Goal: Transaction & Acquisition: Book appointment/travel/reservation

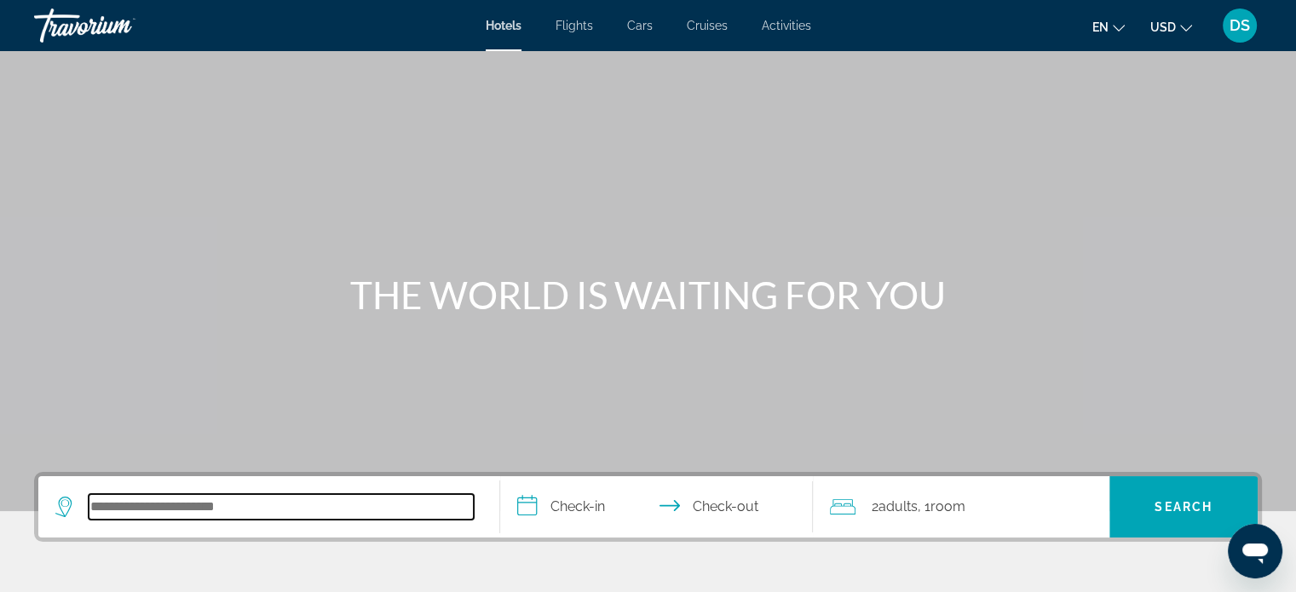
click at [178, 507] on input "Search hotel destination" at bounding box center [281, 507] width 385 height 26
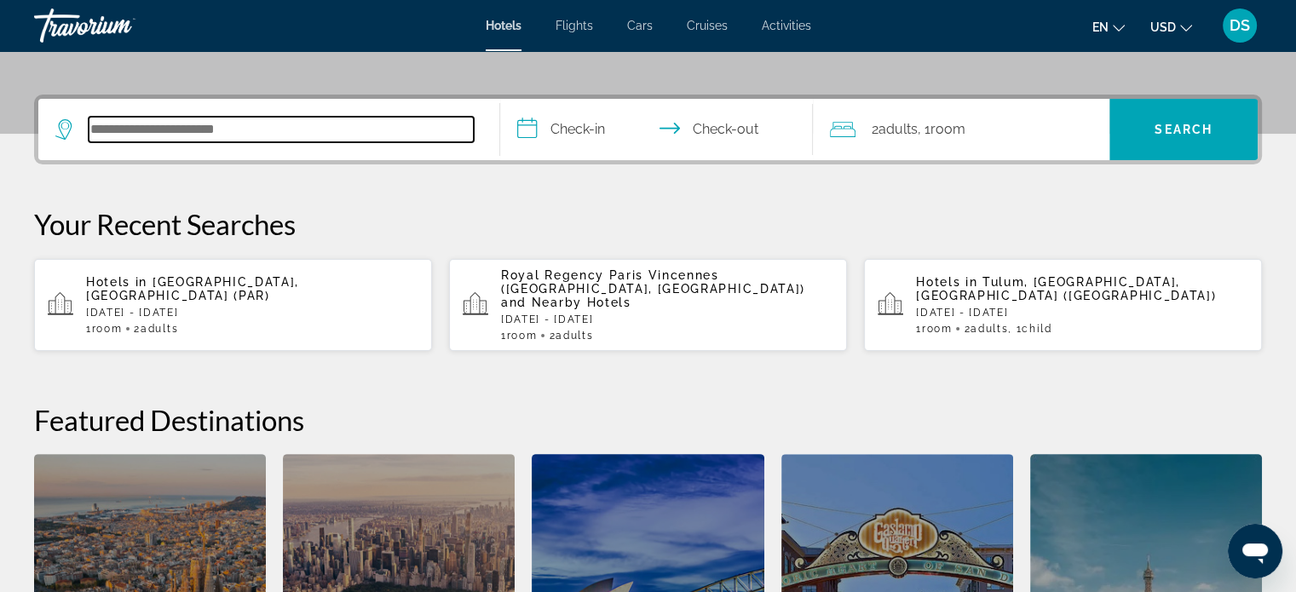
scroll to position [416, 0]
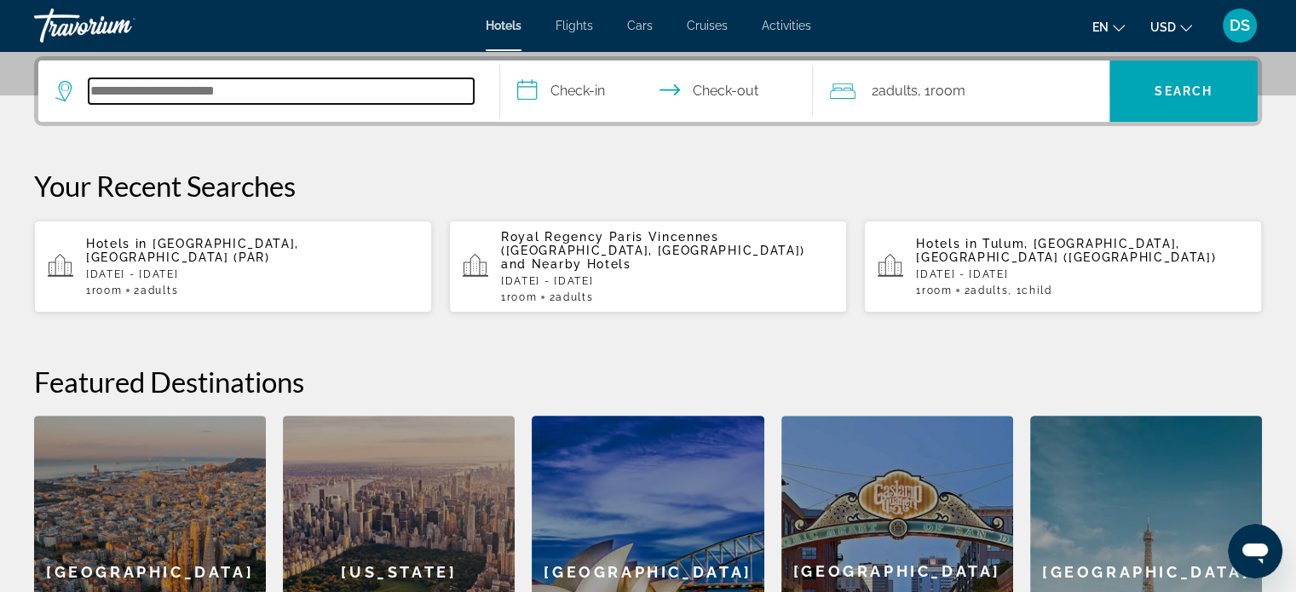
type input "*"
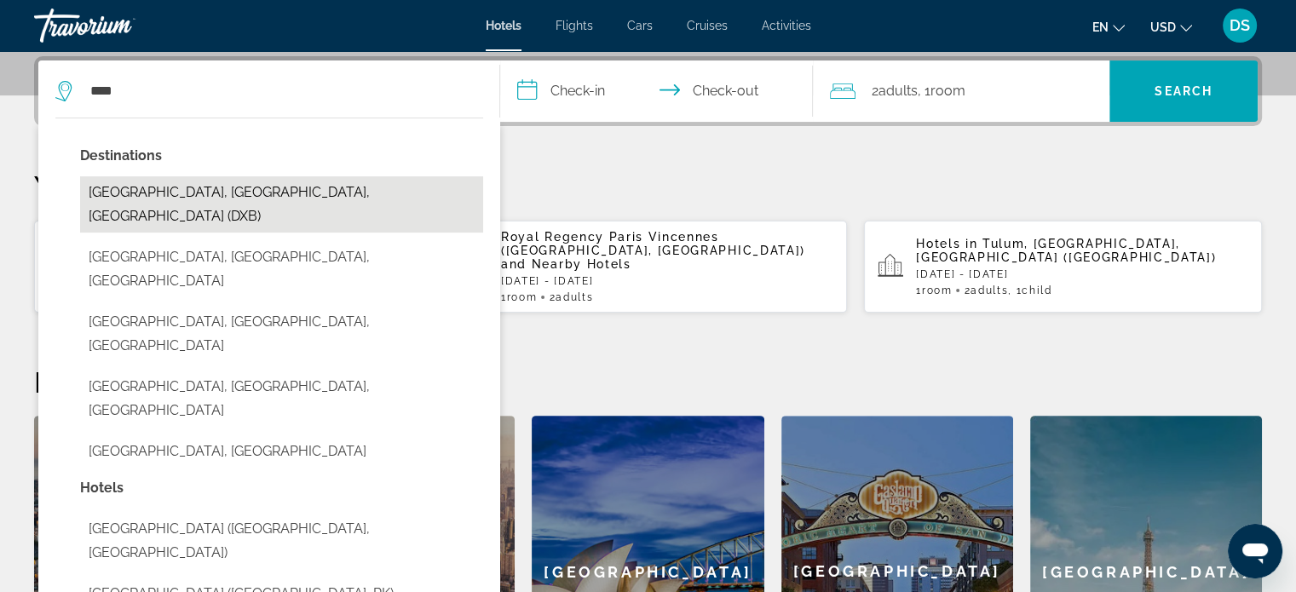
click at [339, 190] on button "[GEOGRAPHIC_DATA], [GEOGRAPHIC_DATA], [GEOGRAPHIC_DATA] (DXB)" at bounding box center [281, 204] width 403 height 56
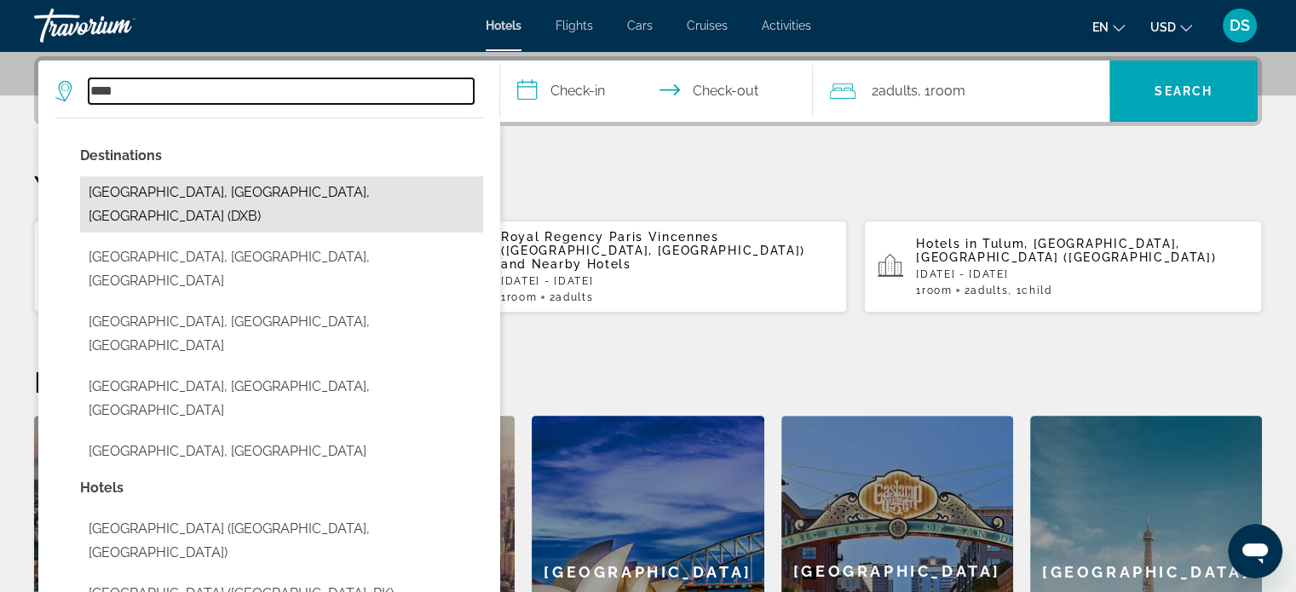
type input "**********"
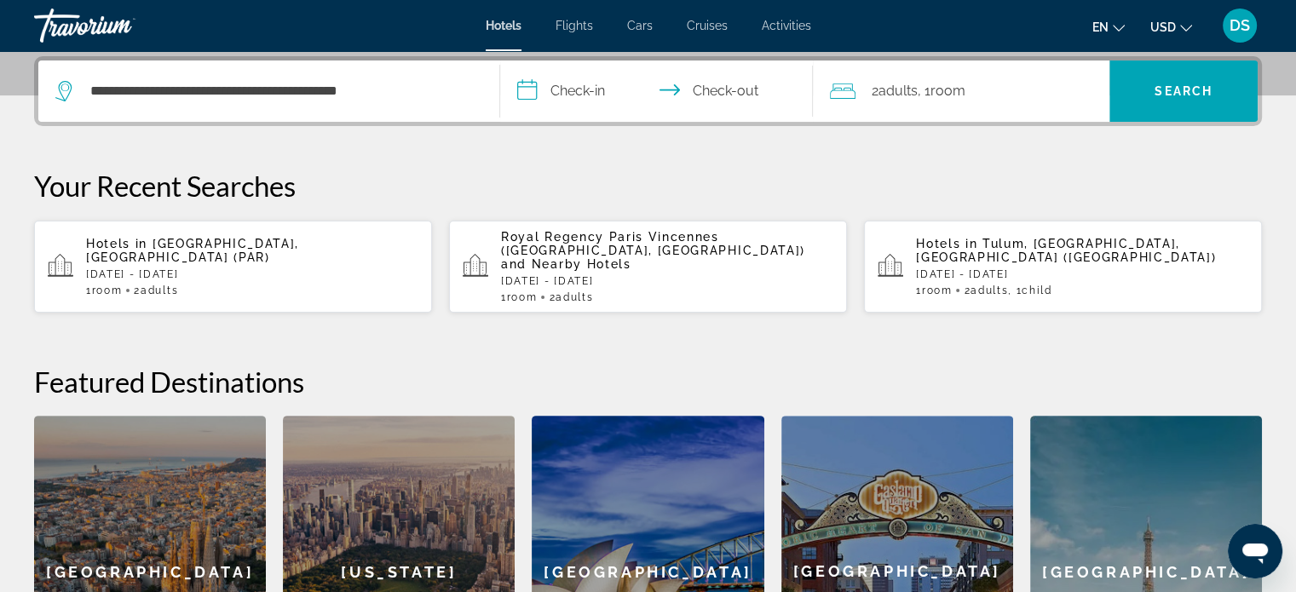
click at [582, 94] on input "**********" at bounding box center [660, 93] width 320 height 66
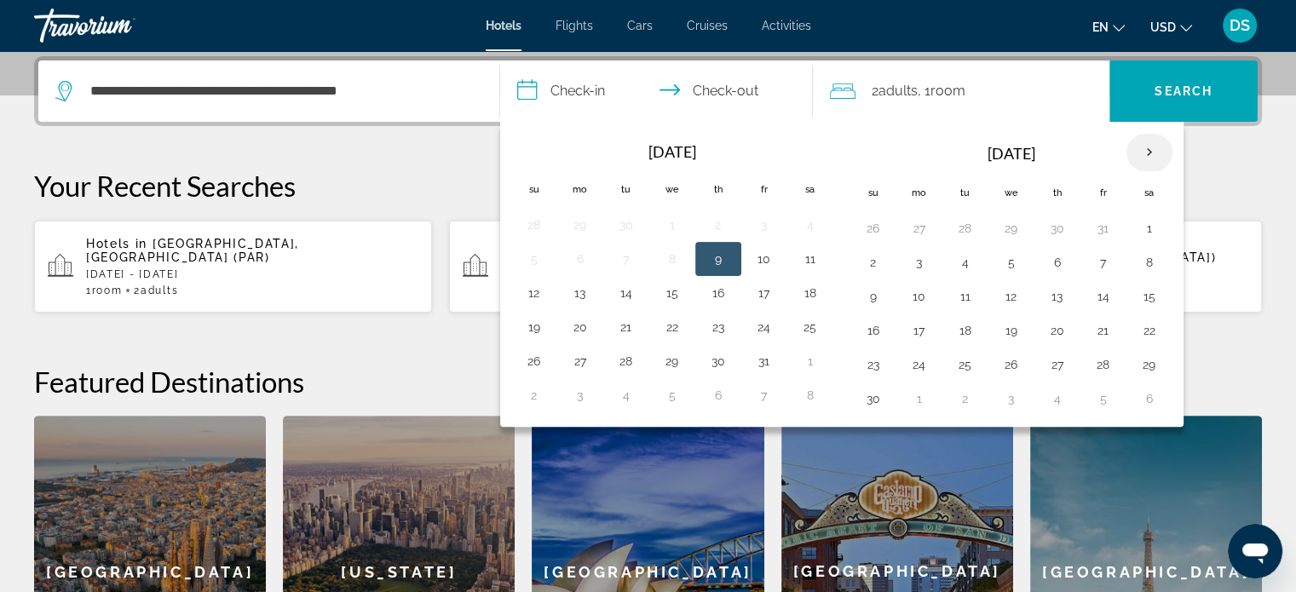
click at [1144, 145] on th "Next month" at bounding box center [1149, 152] width 46 height 37
click at [873, 266] on button "1" at bounding box center [873, 263] width 27 height 24
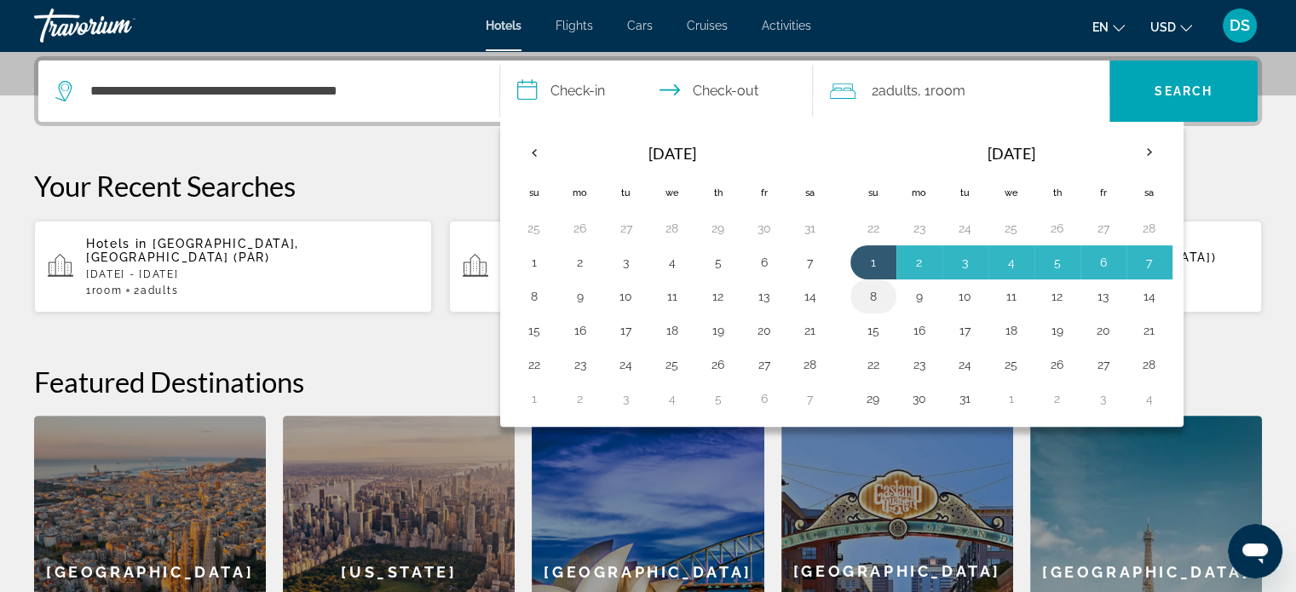
click at [869, 298] on button "8" at bounding box center [873, 297] width 27 height 24
type input "**********"
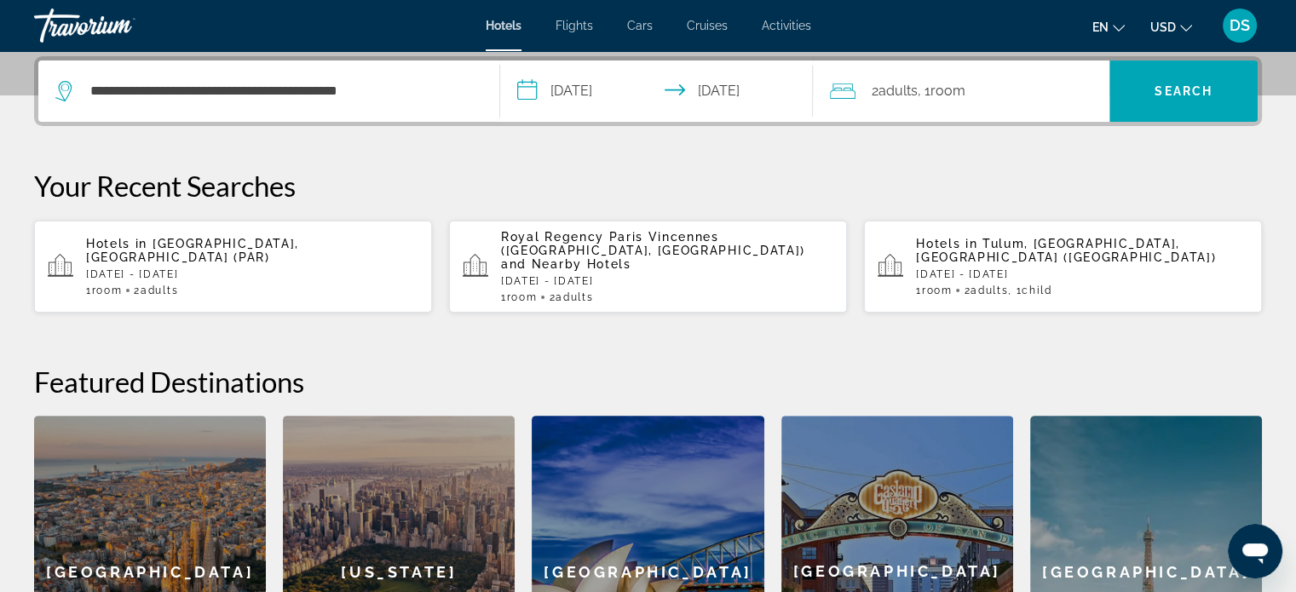
click at [917, 91] on span "Adults" at bounding box center [897, 91] width 39 height 16
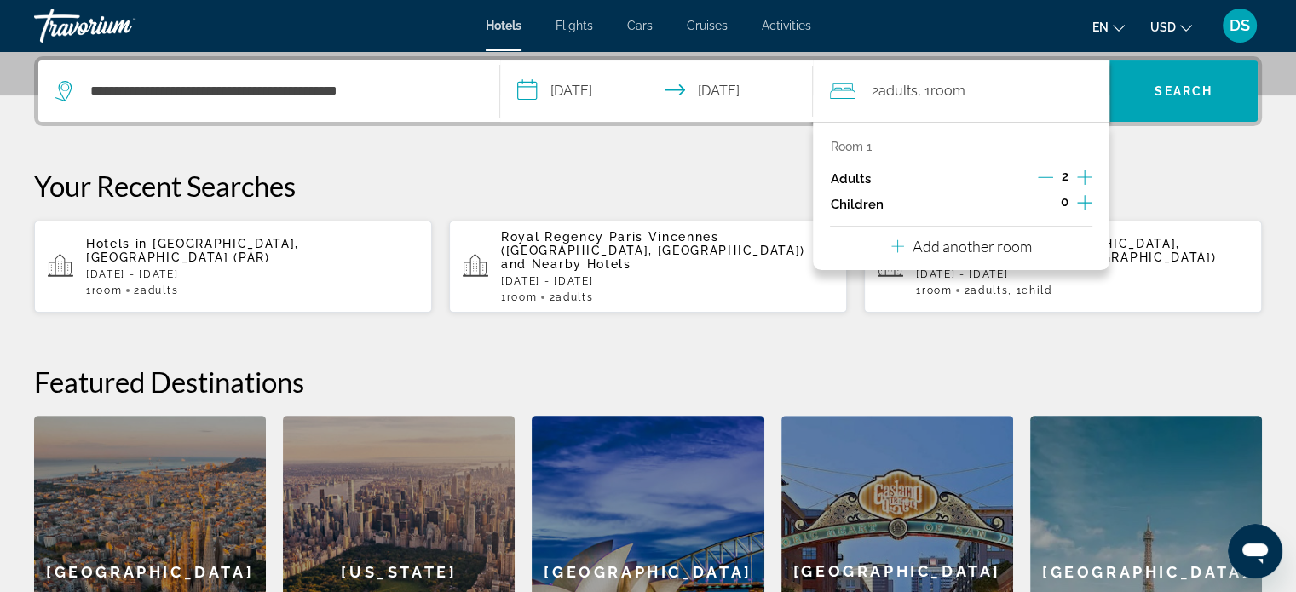
click at [1050, 176] on icon "Decrement adults" at bounding box center [1045, 177] width 15 height 15
click at [1085, 201] on icon "Increment children" at bounding box center [1084, 202] width 15 height 15
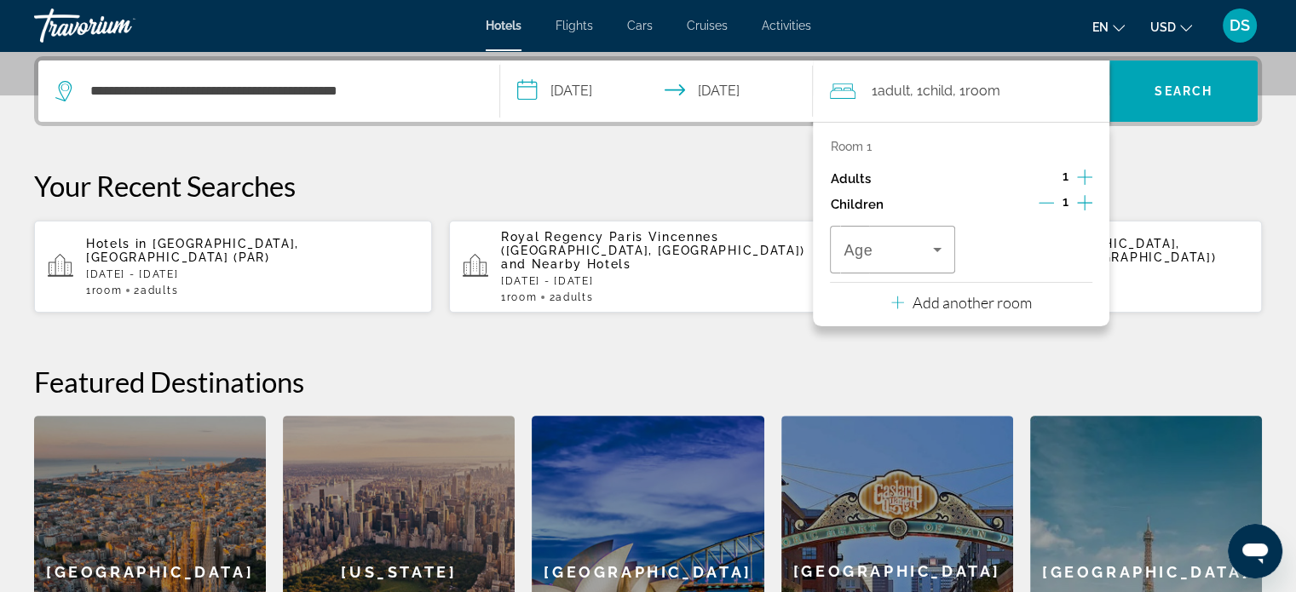
click at [1085, 201] on icon "Increment children" at bounding box center [1084, 202] width 15 height 15
click at [936, 251] on icon "Travelers: 1 adult, 2 children" at bounding box center [937, 249] width 20 height 20
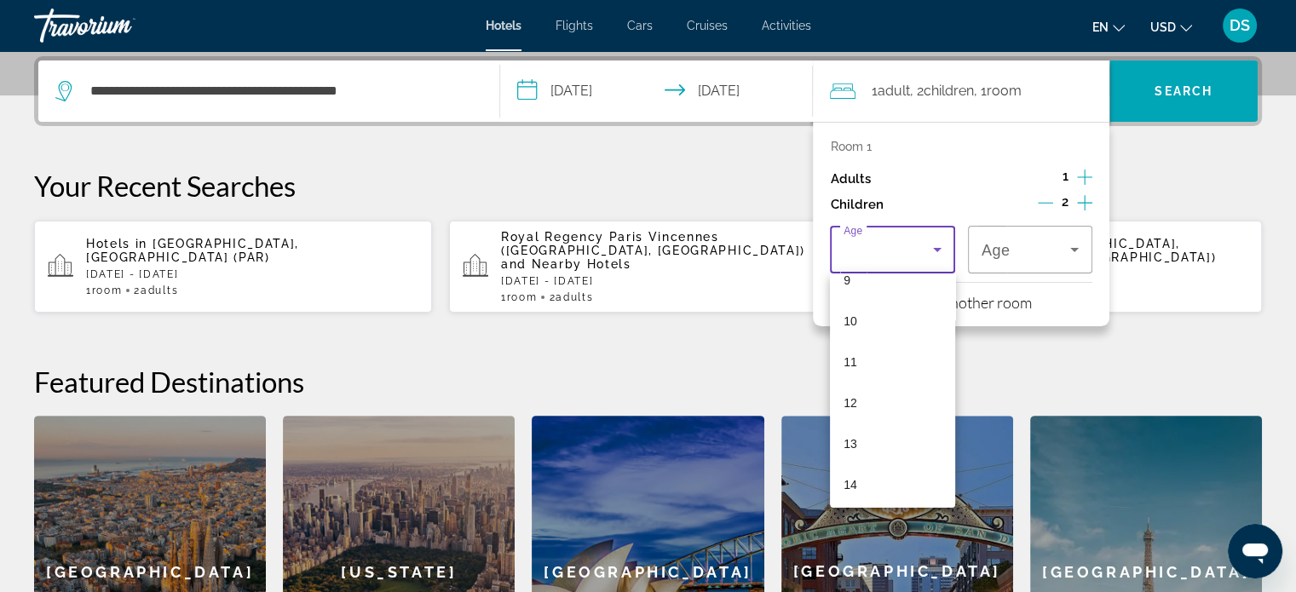
scroll to position [413, 0]
drag, startPoint x: 879, startPoint y: 416, endPoint x: 951, endPoint y: 357, distance: 92.6
click at [879, 415] on mat-option "13" at bounding box center [892, 419] width 124 height 41
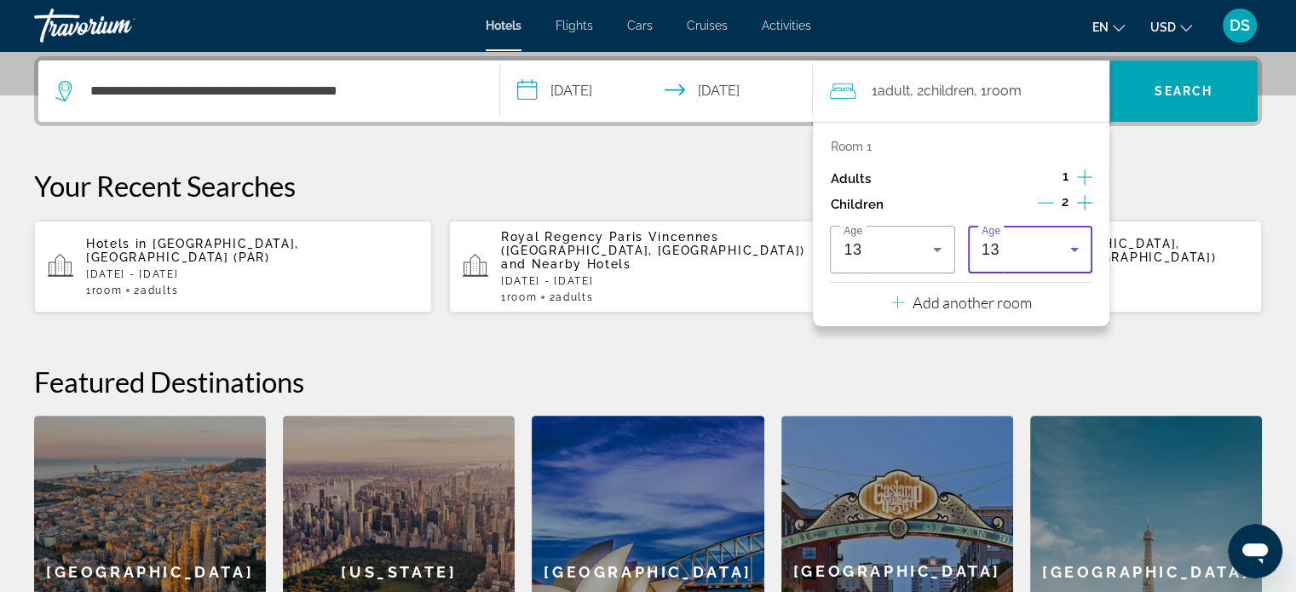
click at [1077, 248] on icon "Travelers: 1 adult, 2 children" at bounding box center [1074, 250] width 9 height 4
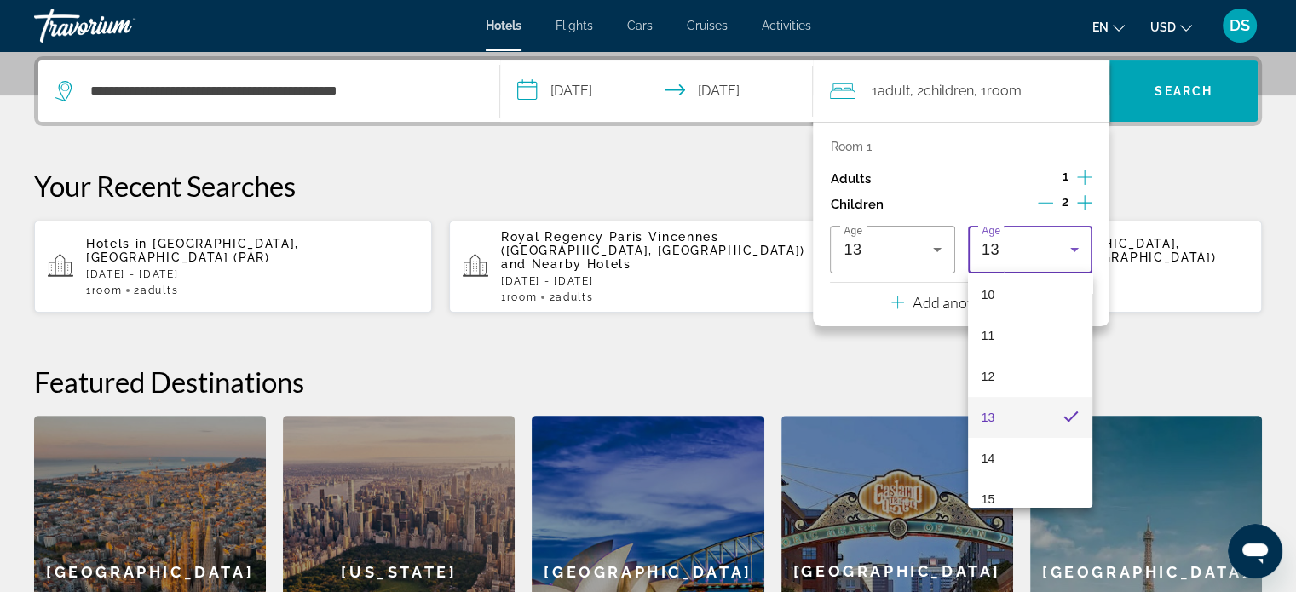
scroll to position [515, 0]
click at [1005, 395] on mat-option "15" at bounding box center [1030, 399] width 124 height 41
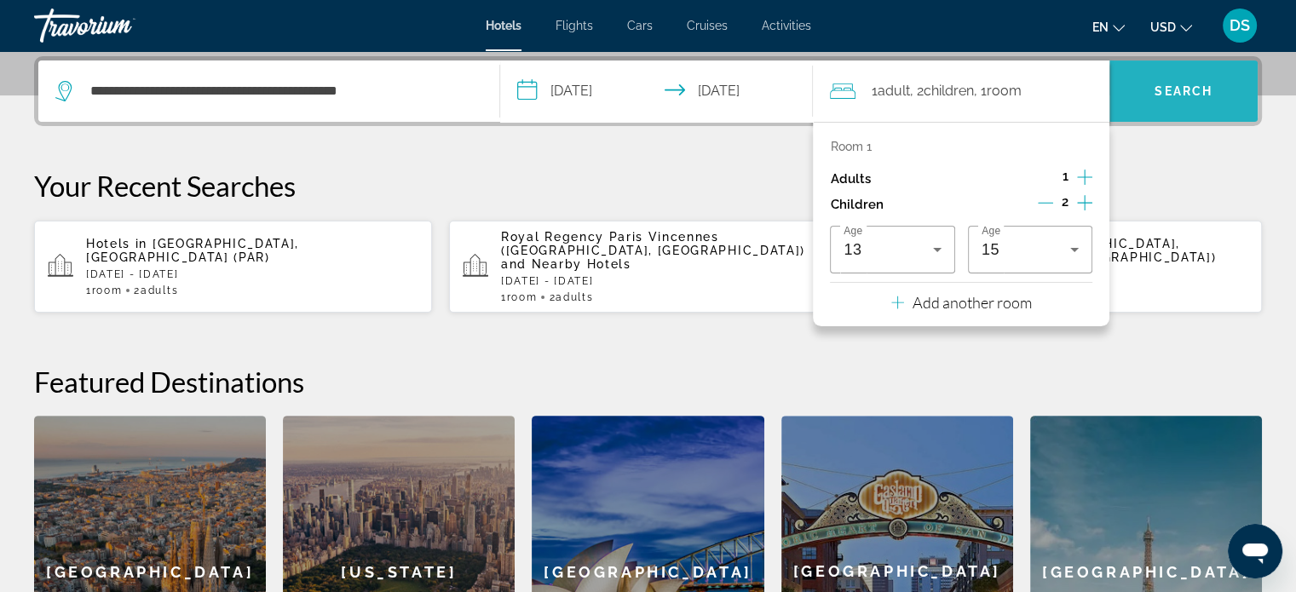
click at [1163, 88] on span "Search" at bounding box center [1184, 91] width 58 height 14
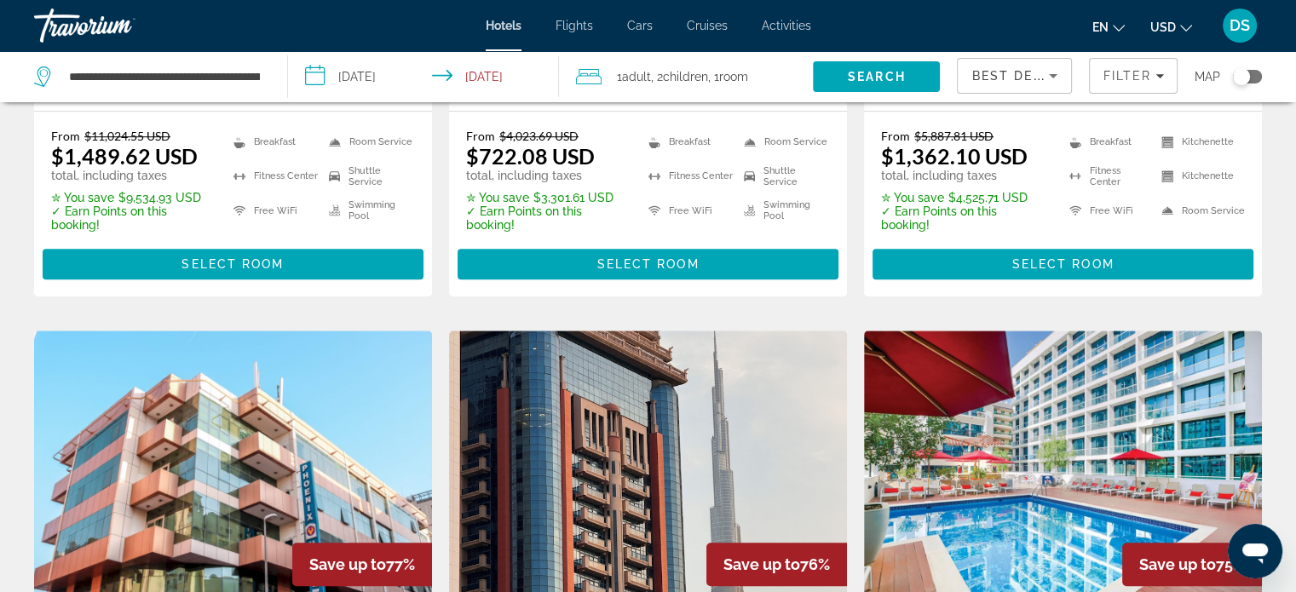
scroll to position [852, 0]
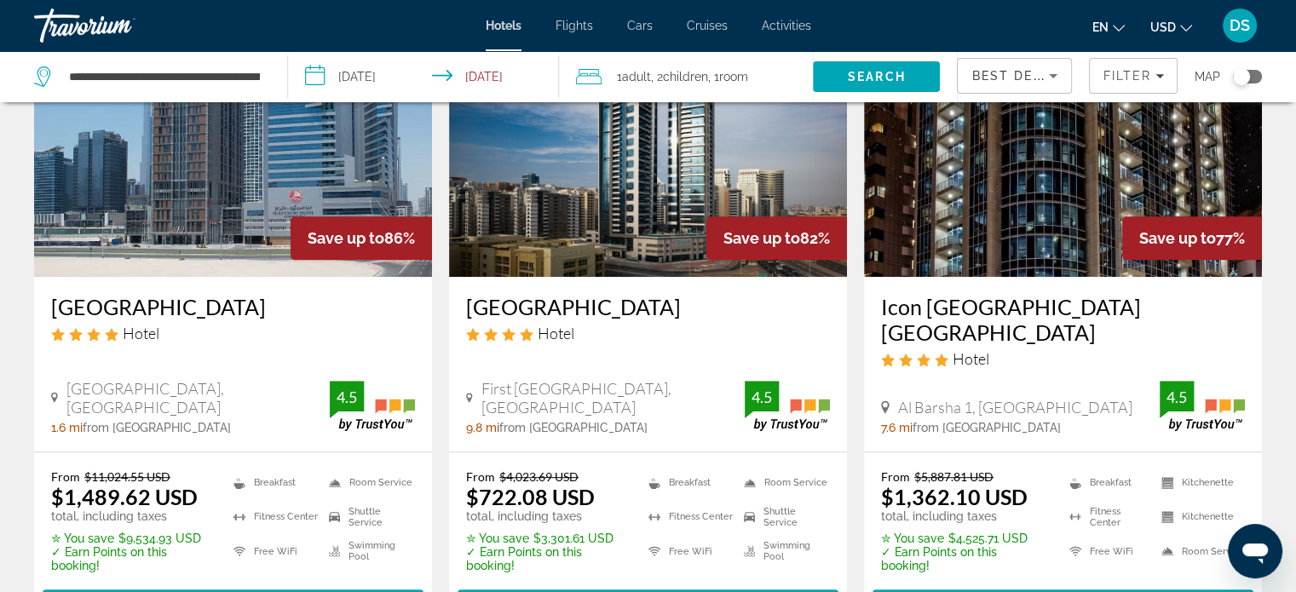
click at [633, 194] on img "Main content" at bounding box center [648, 140] width 398 height 273
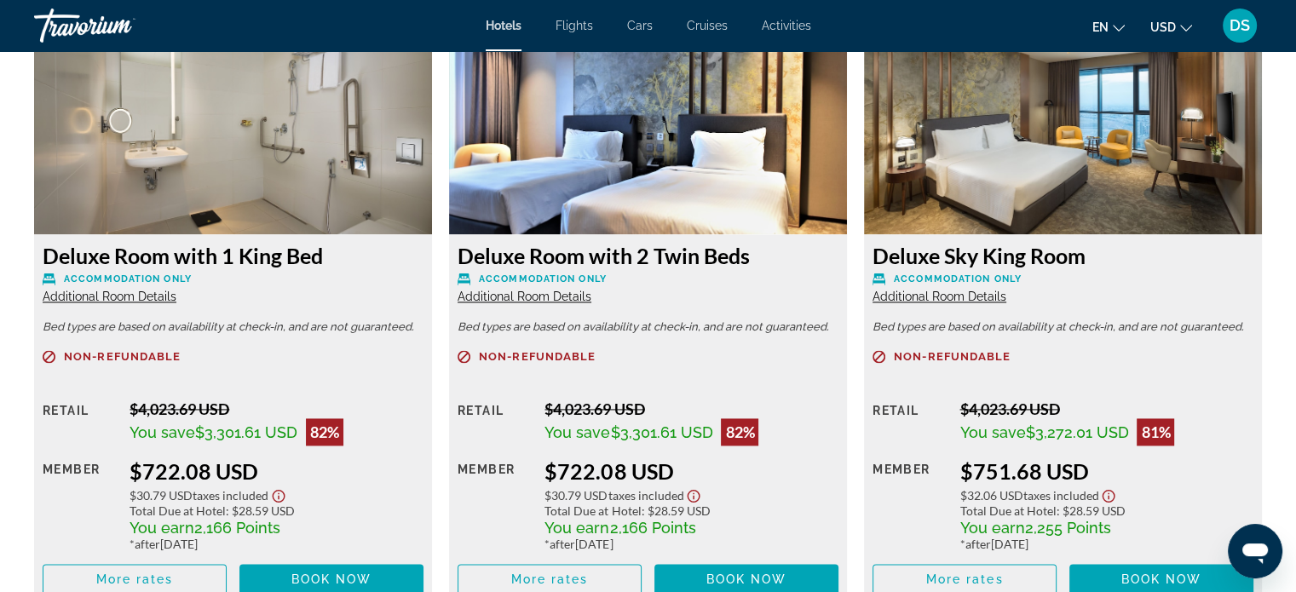
scroll to position [2471, 0]
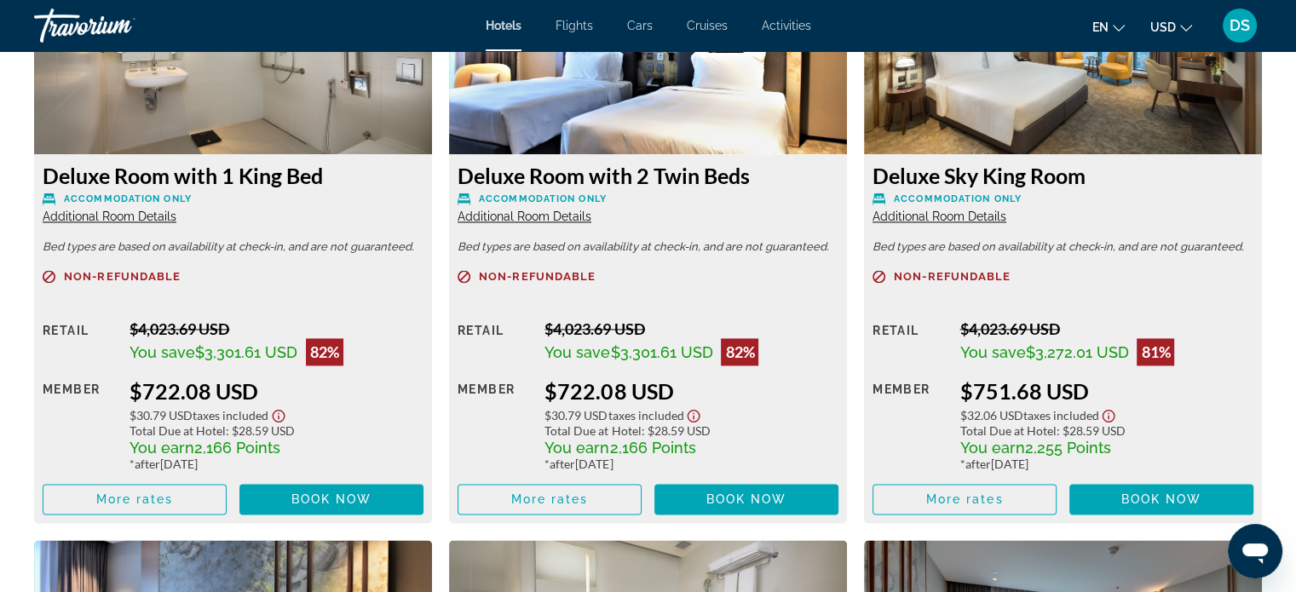
drag, startPoint x: 194, startPoint y: 449, endPoint x: 291, endPoint y: 440, distance: 97.6
click at [291, 440] on div "You earn 2,166 Points" at bounding box center [277, 447] width 294 height 19
click at [323, 450] on div "You earn 2,166 Points" at bounding box center [277, 447] width 294 height 19
drag, startPoint x: 197, startPoint y: 449, endPoint x: 296, endPoint y: 452, distance: 98.9
click at [296, 452] on div "You earn 2,166 Points" at bounding box center [277, 447] width 294 height 19
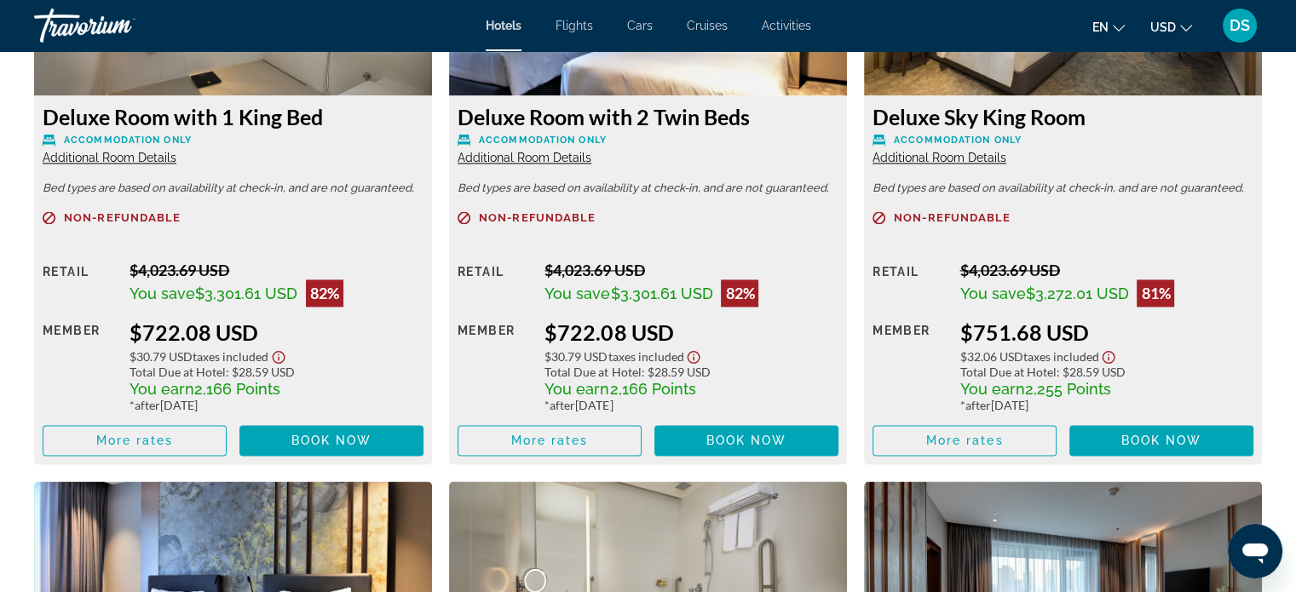
scroll to position [2727, 0]
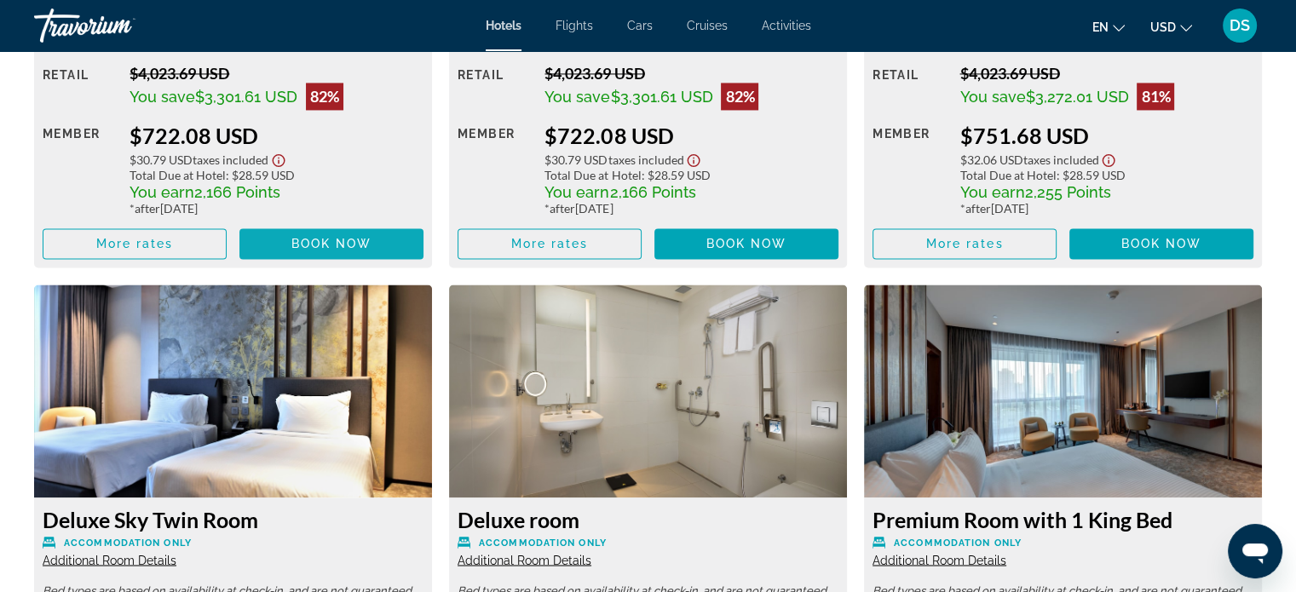
click at [320, 241] on span "Book now" at bounding box center [331, 244] width 81 height 14
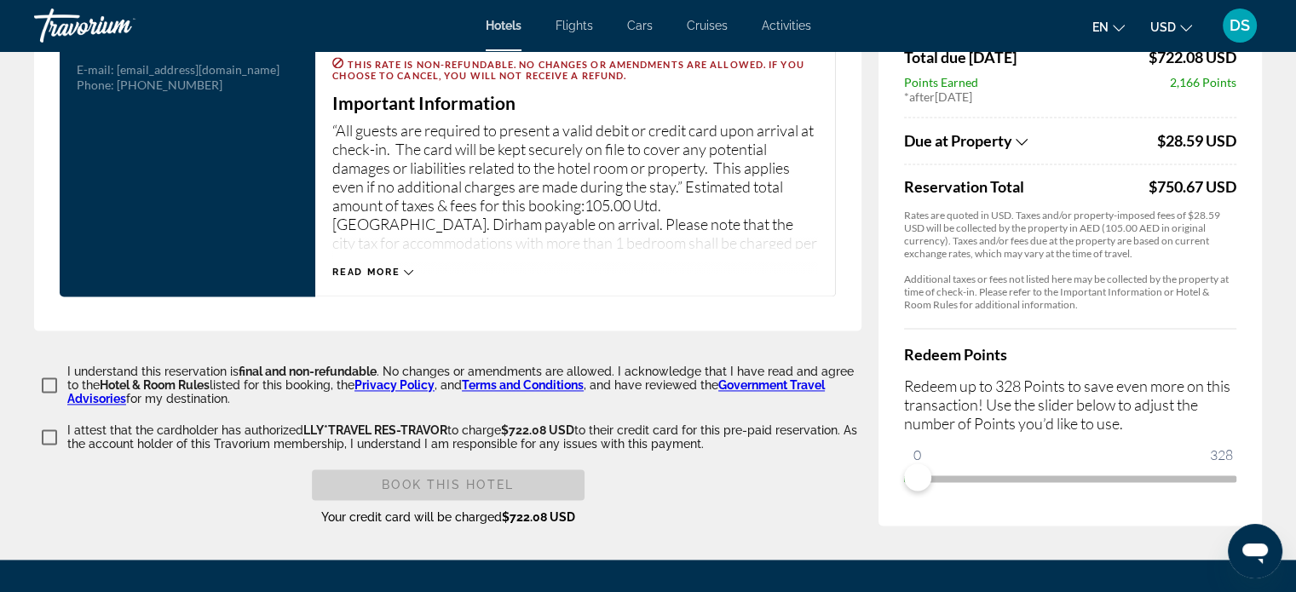
scroll to position [2471, 0]
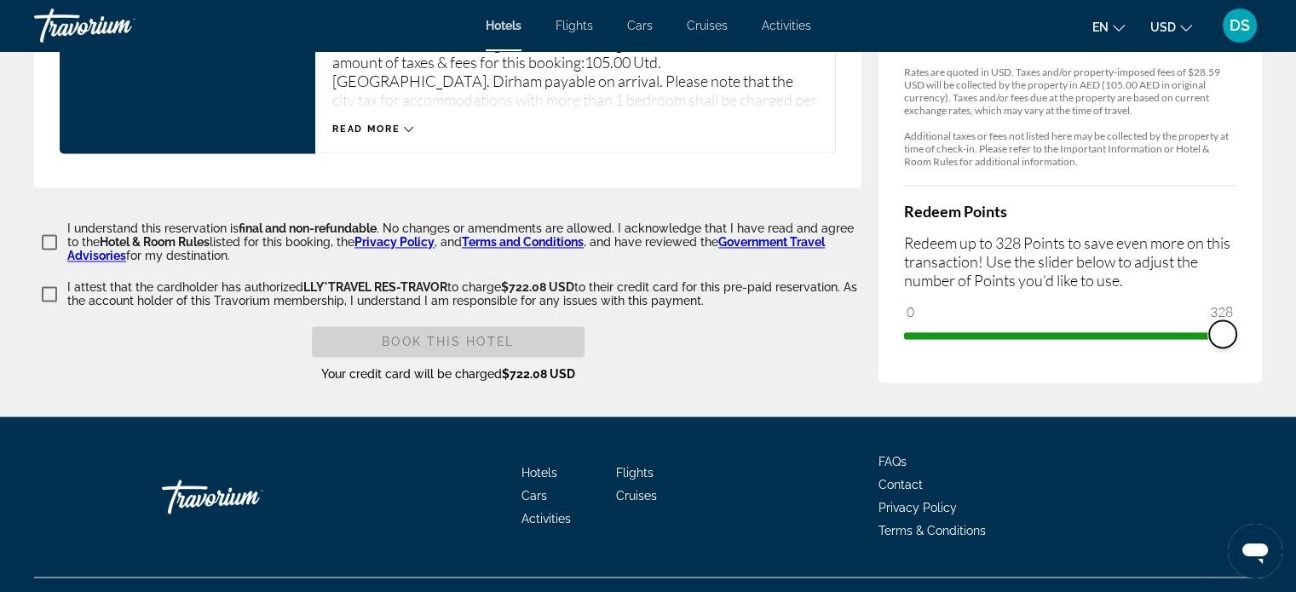
drag, startPoint x: 919, startPoint y: 316, endPoint x: 1264, endPoint y: 308, distance: 344.3
drag, startPoint x: 1225, startPoint y: 313, endPoint x: 817, endPoint y: 326, distance: 408.4
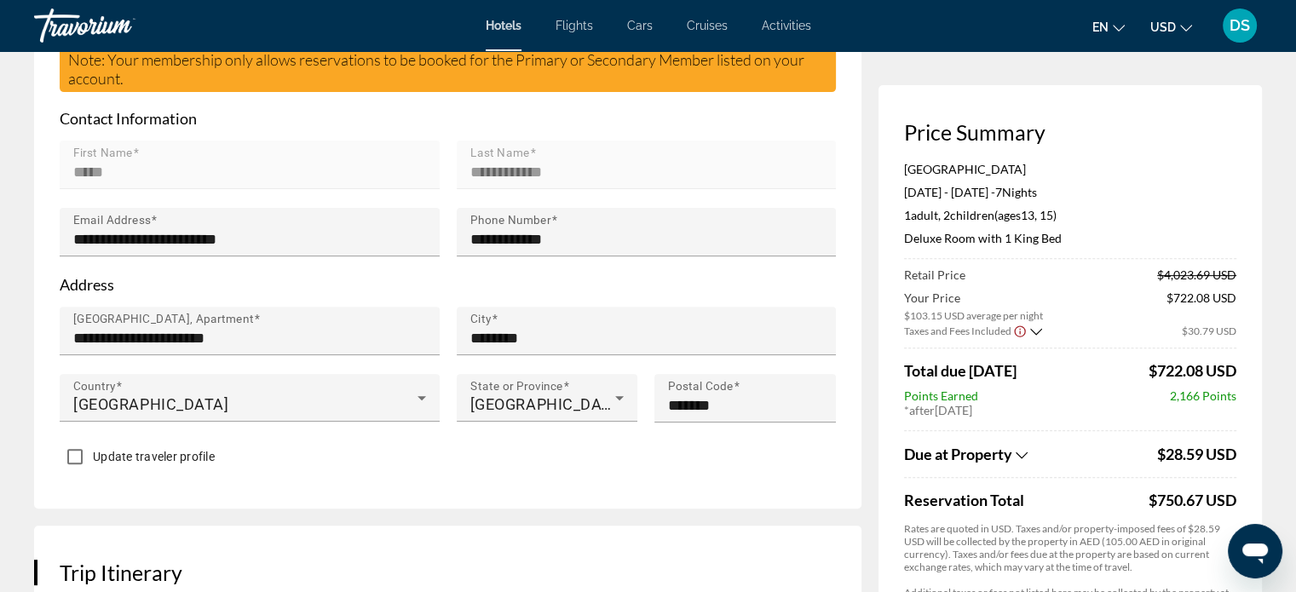
scroll to position [426, 0]
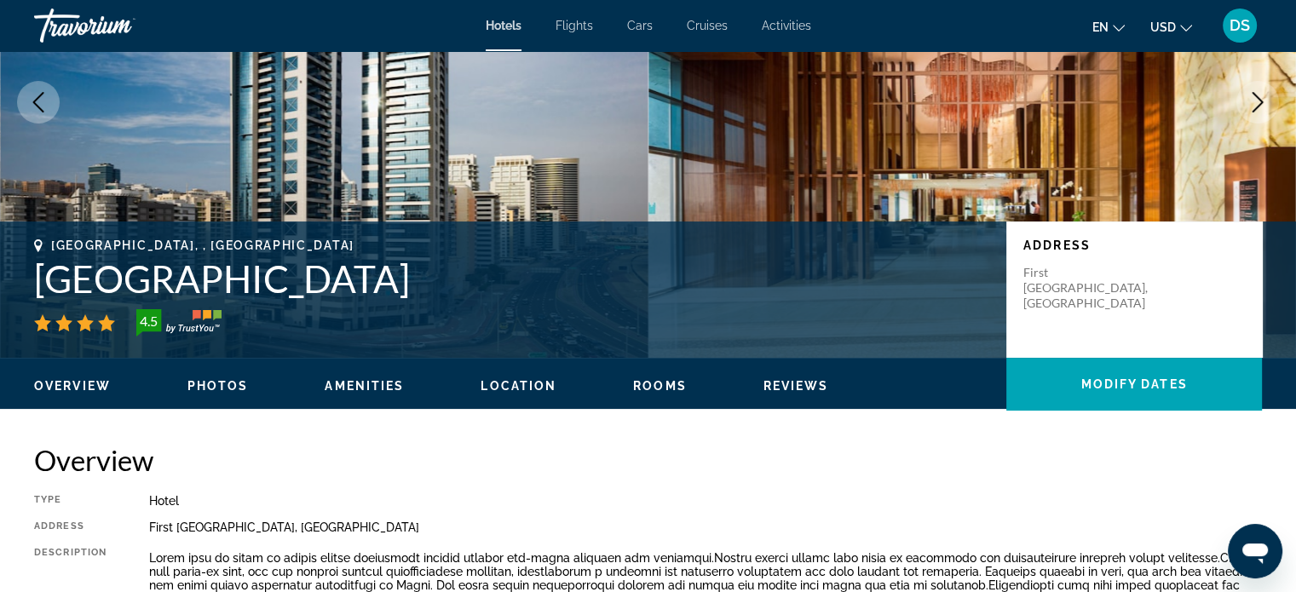
scroll to position [341, 0]
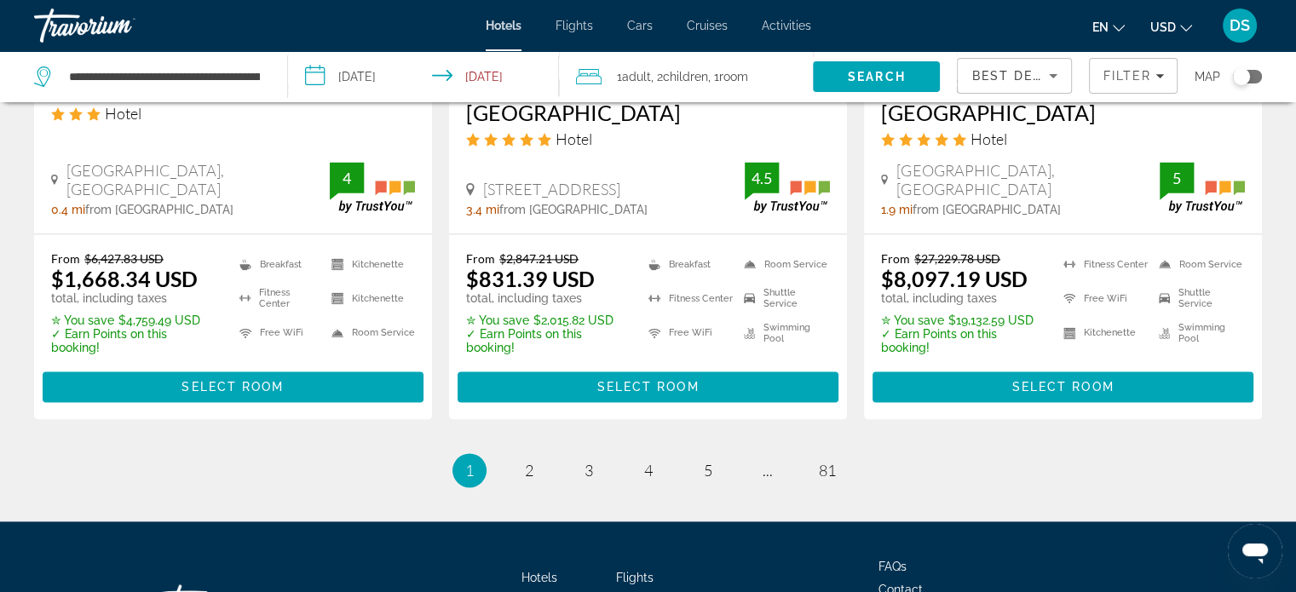
scroll to position [2386, 0]
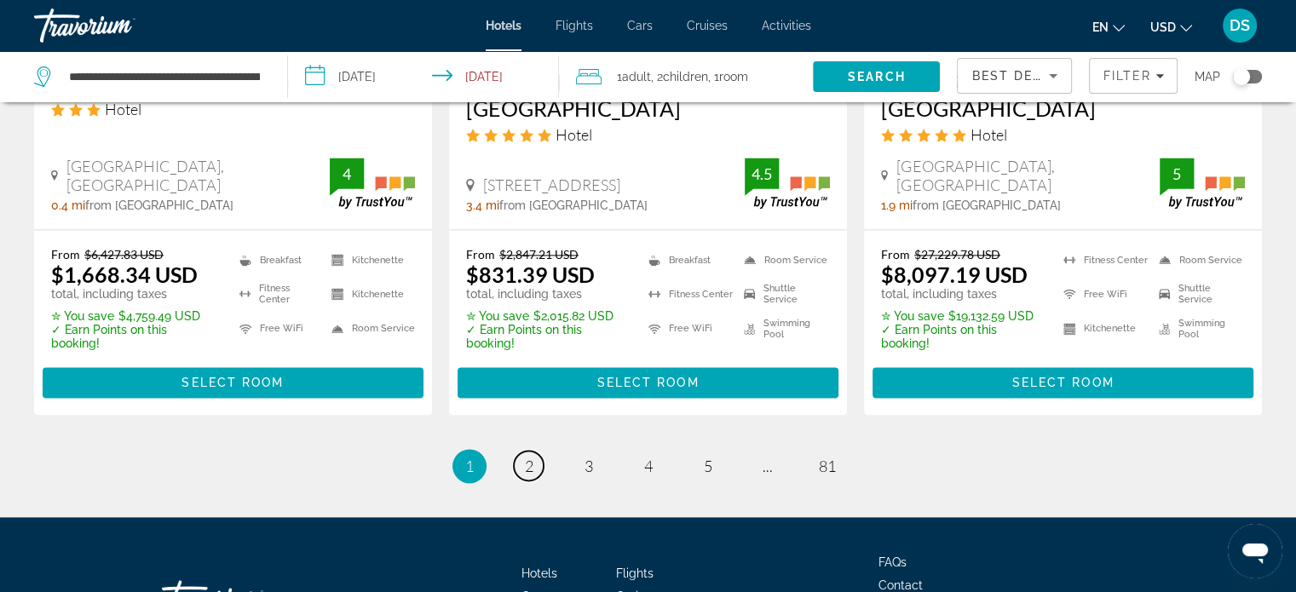
drag, startPoint x: 535, startPoint y: 410, endPoint x: 556, endPoint y: 400, distance: 22.9
click at [535, 451] on link "page 2" at bounding box center [529, 466] width 30 height 30
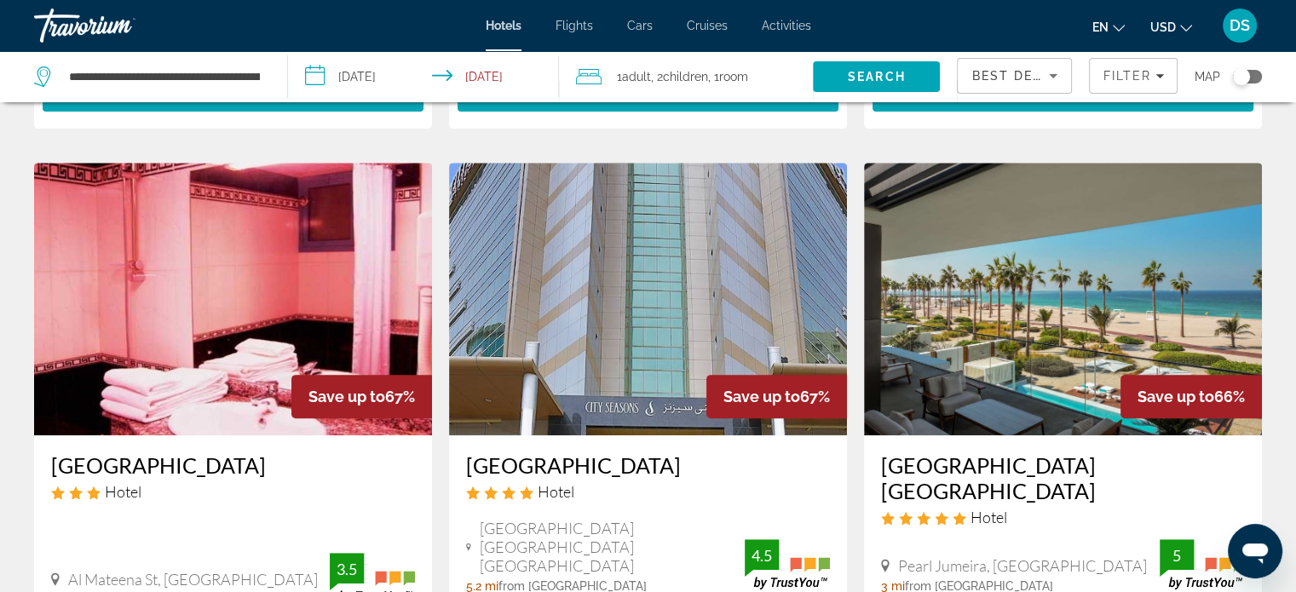
scroll to position [767, 0]
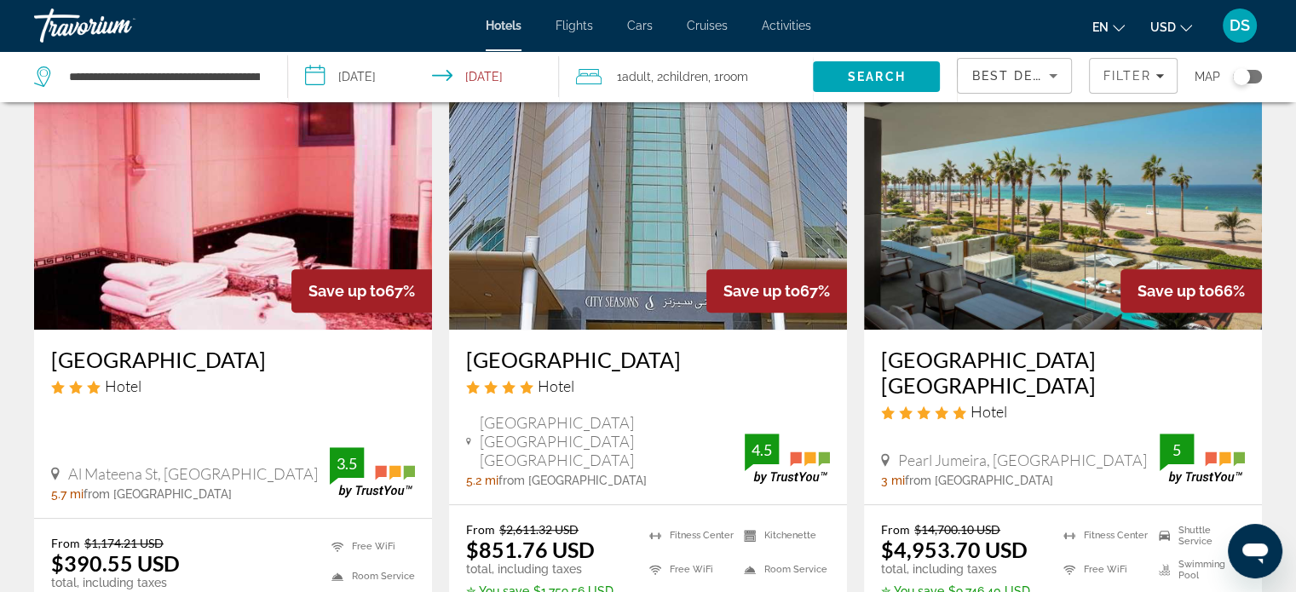
click at [1029, 251] on img "Main content" at bounding box center [1063, 193] width 398 height 273
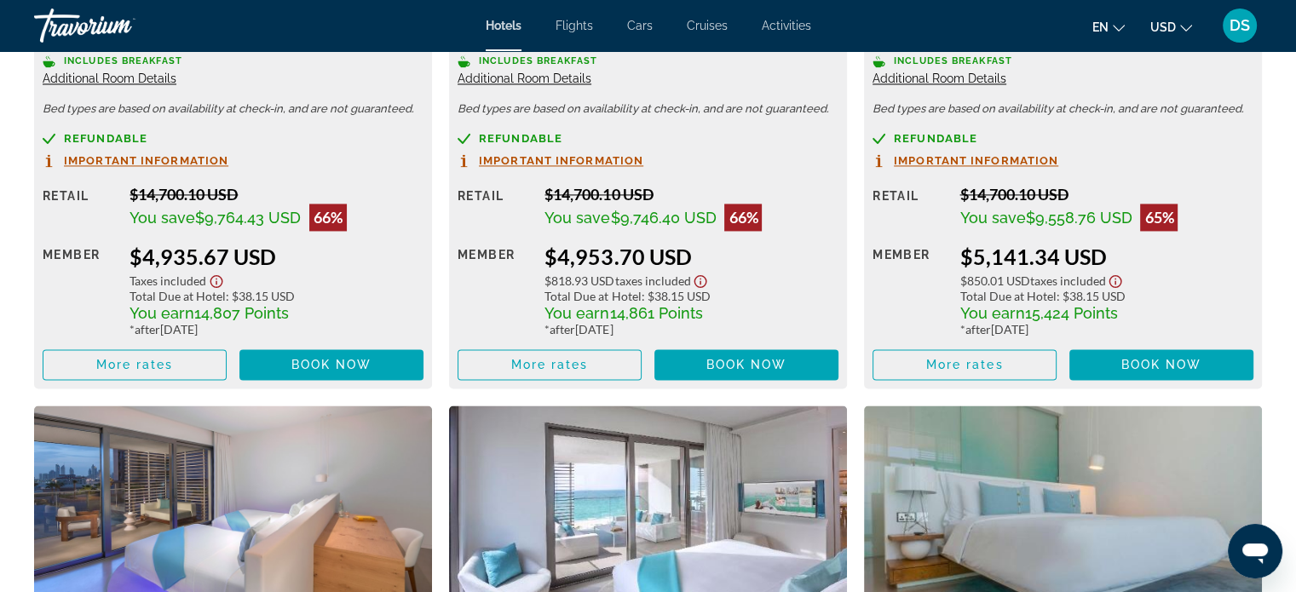
scroll to position [2641, 0]
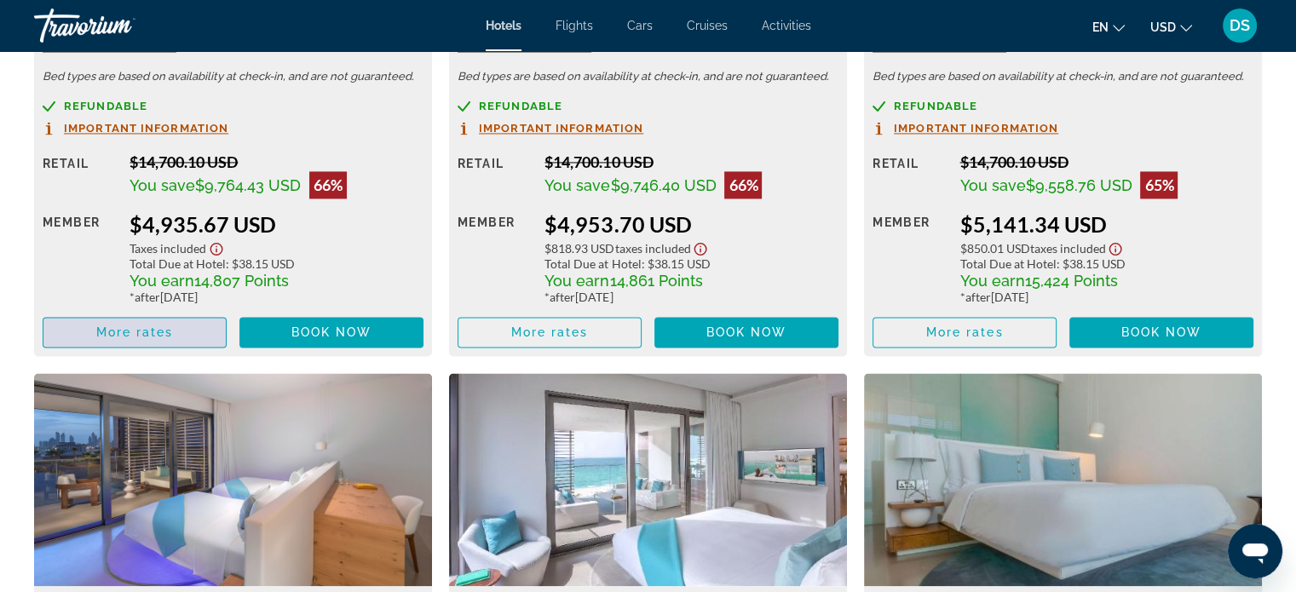
click at [150, 334] on span "More rates" at bounding box center [135, 332] width 78 height 14
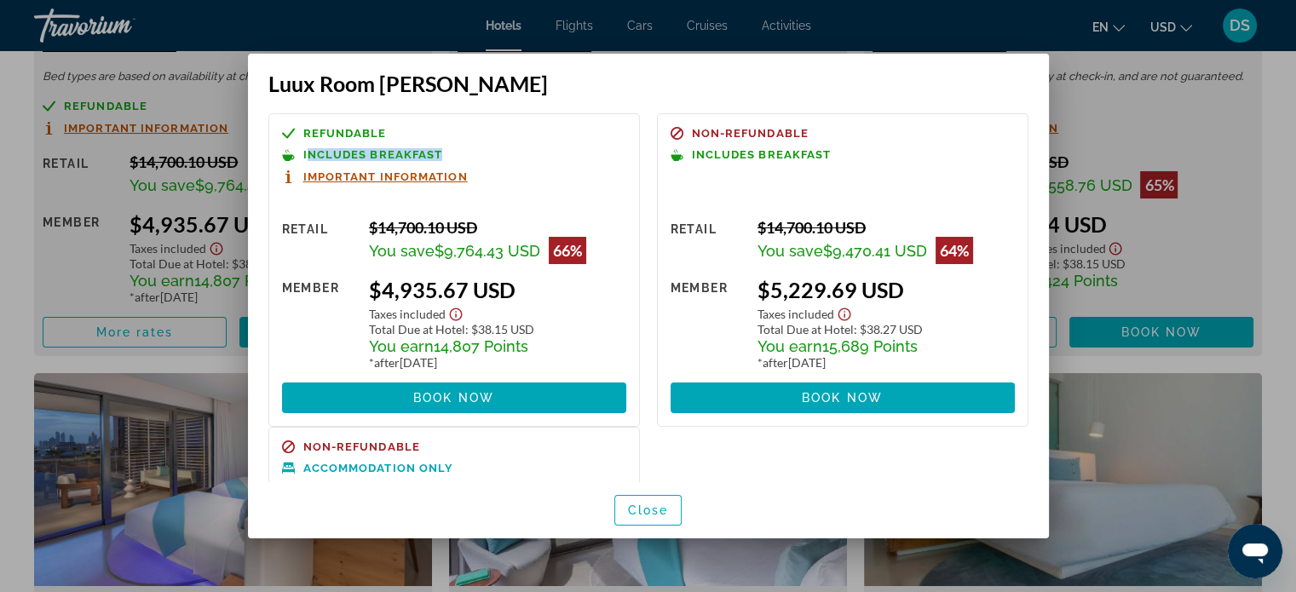
drag, startPoint x: 309, startPoint y: 151, endPoint x: 462, endPoint y: 155, distance: 152.6
click at [462, 155] on p "Includes Breakfast" at bounding box center [454, 154] width 344 height 13
drag, startPoint x: 382, startPoint y: 292, endPoint x: 519, endPoint y: 296, distance: 137.2
click at [519, 296] on div "$4,935.67 USD" at bounding box center [497, 290] width 257 height 26
click at [1222, 272] on div at bounding box center [648, 296] width 1296 height 592
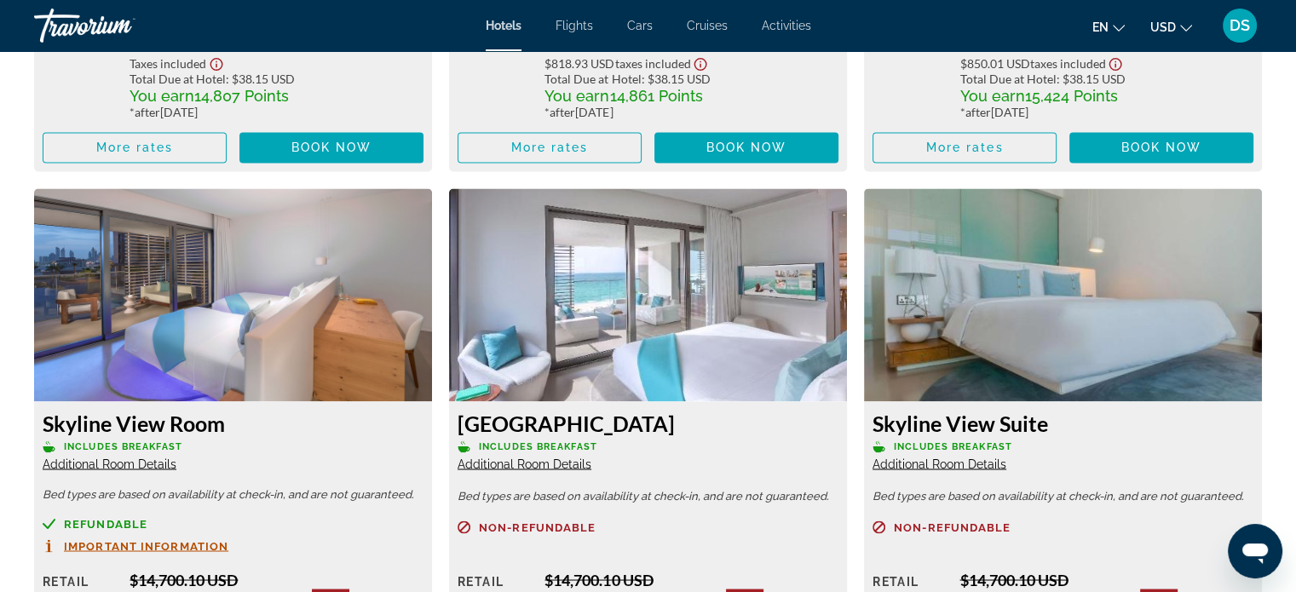
scroll to position [2812, 0]
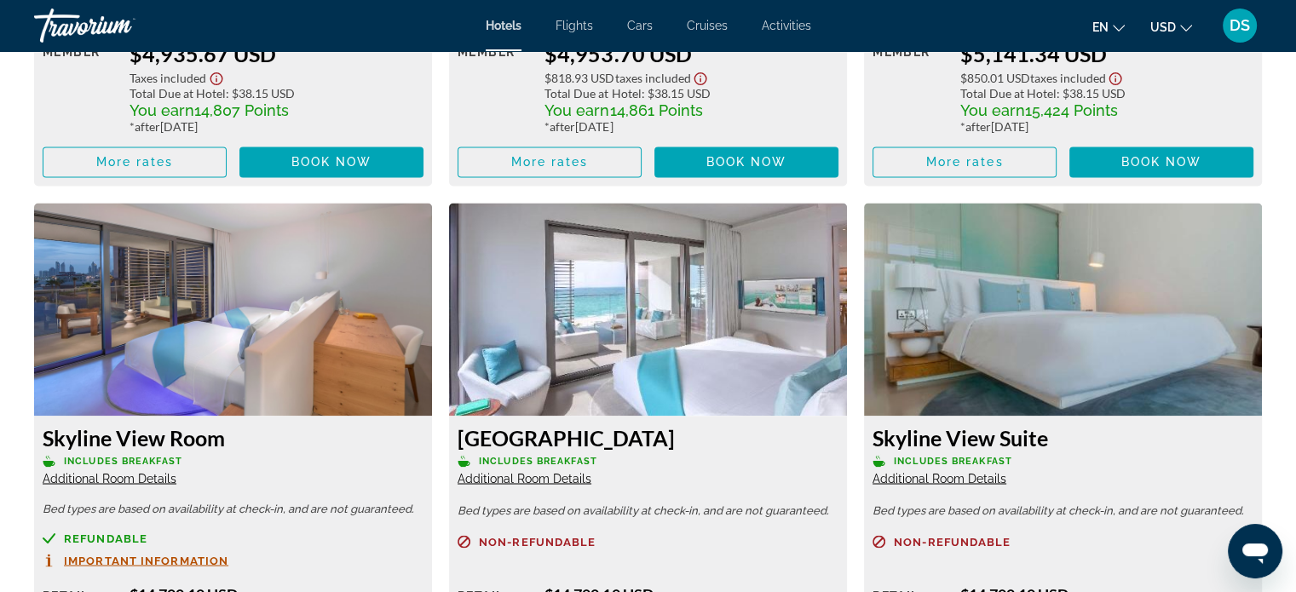
click at [644, 320] on img "Main content" at bounding box center [648, 309] width 398 height 213
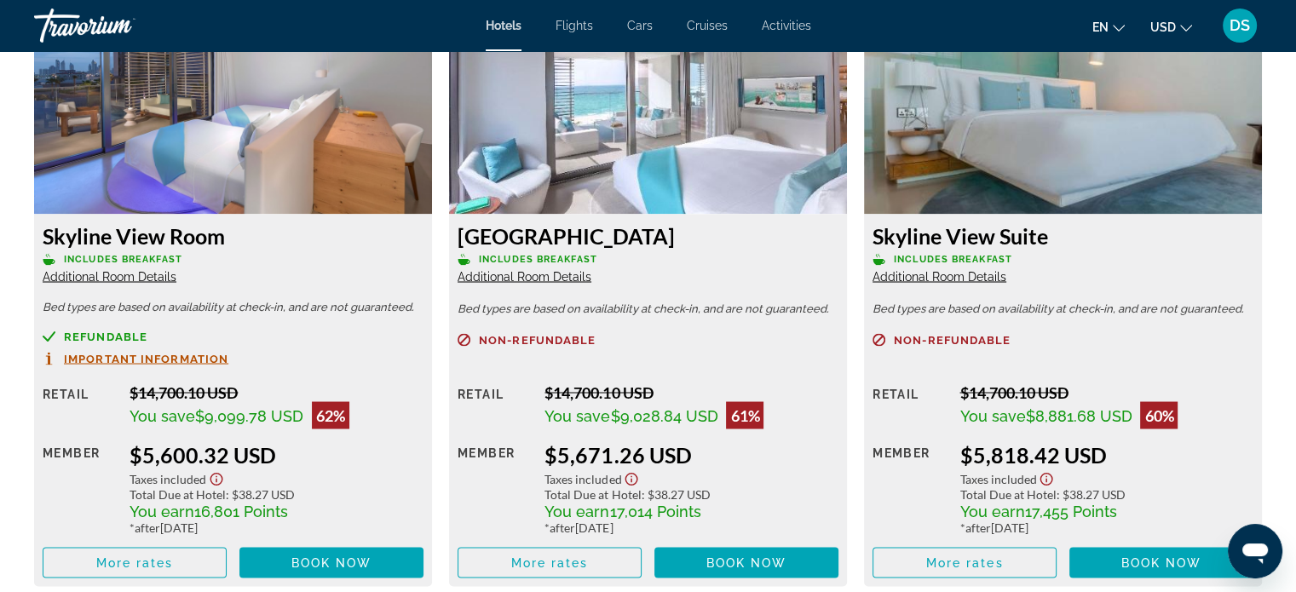
scroll to position [3067, 0]
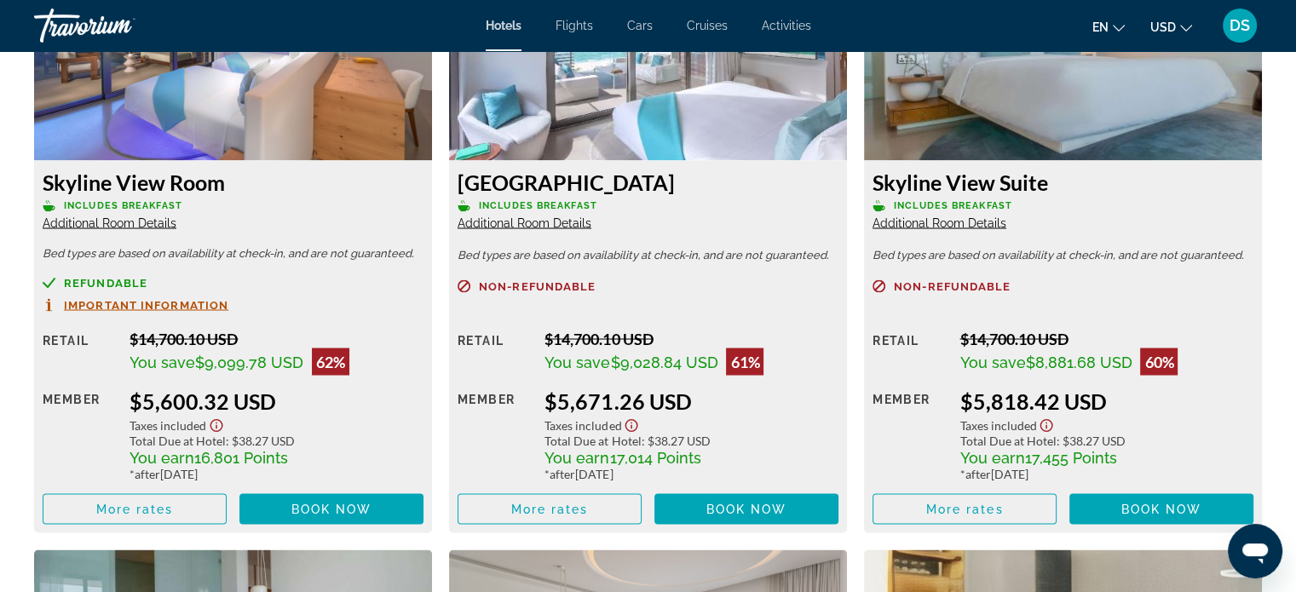
drag, startPoint x: 561, startPoint y: 401, endPoint x: 713, endPoint y: 398, distance: 152.6
click at [713, 398] on div "$5,671.26 USD" at bounding box center [691, 401] width 294 height 26
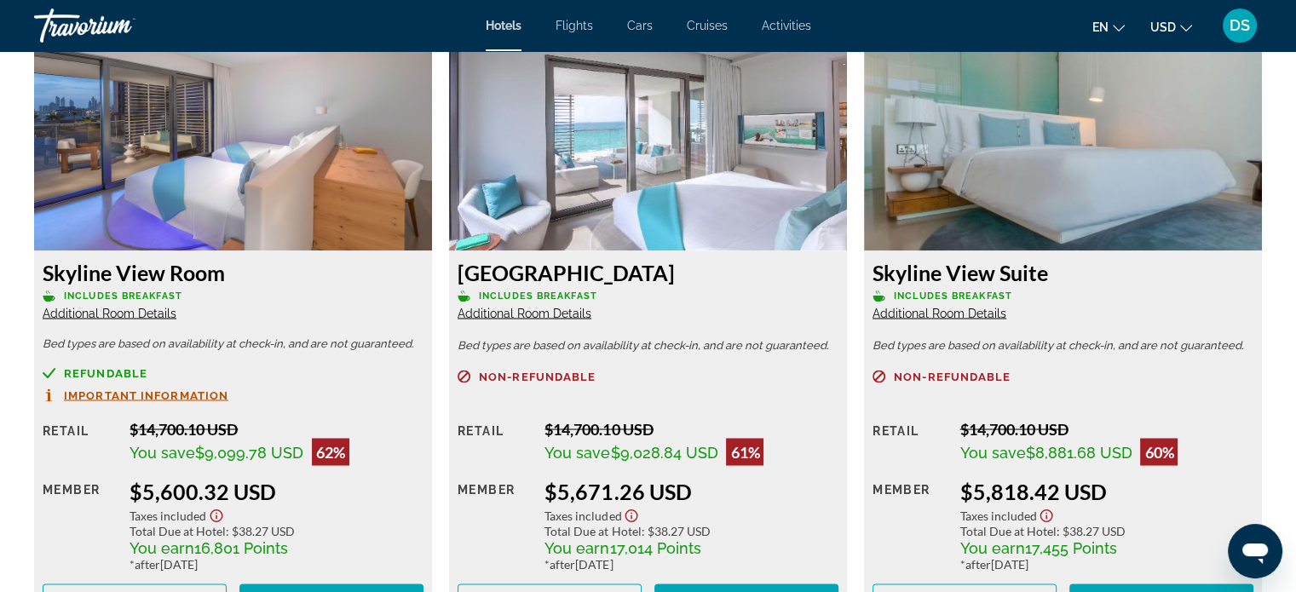
scroll to position [2812, 0]
